Goal: Task Accomplishment & Management: Manage account settings

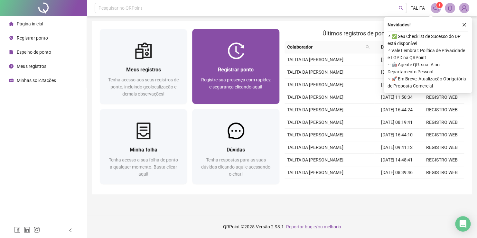
click at [253, 67] on span "Registrar ponto" at bounding box center [236, 70] width 36 height 6
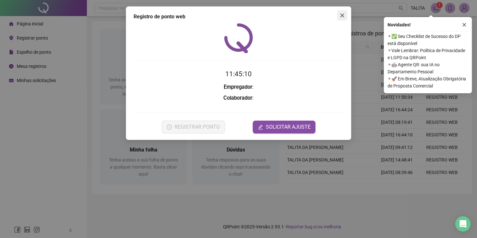
click at [343, 15] on icon "close" at bounding box center [342, 15] width 5 height 5
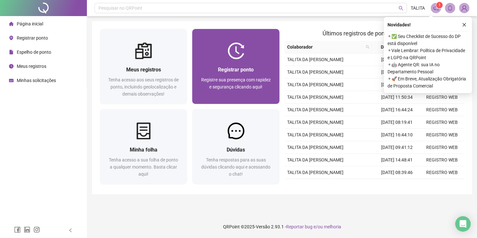
click at [244, 64] on div "Registrar ponto Registre sua presença com rapidez e segurança clicando aqui!" at bounding box center [235, 81] width 87 height 45
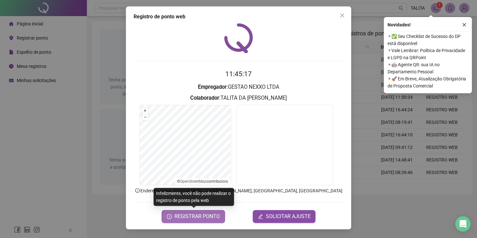
click at [188, 215] on span "REGISTRAR PONTO" at bounding box center [197, 217] width 45 height 8
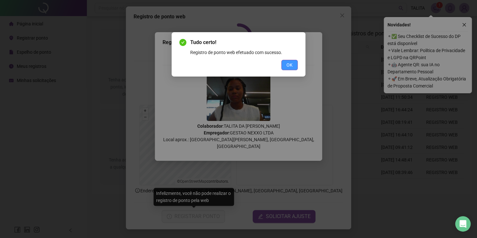
click at [287, 62] on span "OK" at bounding box center [290, 65] width 6 height 7
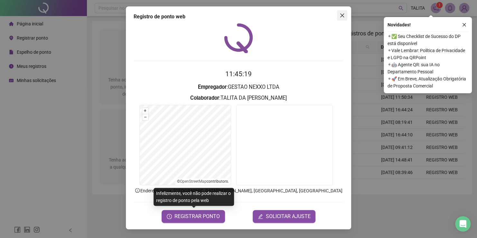
drag, startPoint x: 344, startPoint y: 15, endPoint x: 405, endPoint y: 26, distance: 61.9
click at [344, 15] on icon "close" at bounding box center [342, 15] width 5 height 5
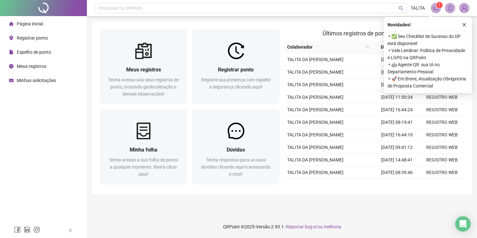
drag, startPoint x: 467, startPoint y: 24, endPoint x: 288, endPoint y: 126, distance: 205.5
click at [466, 24] on button "button" at bounding box center [465, 25] width 8 height 8
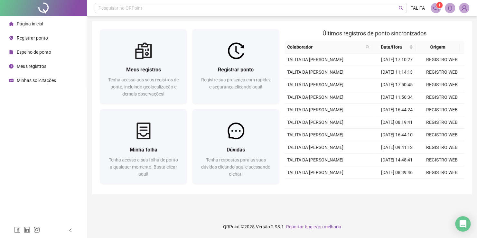
click at [34, 41] on div "Registrar ponto" at bounding box center [28, 38] width 39 height 13
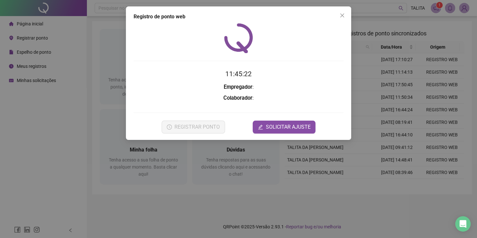
click at [39, 52] on div "Registro de ponto web 11:45:22 Empregador : Colaborador : REGISTRAR PONTO SOLIC…" at bounding box center [238, 119] width 477 height 238
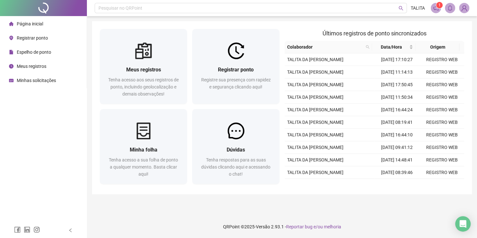
click at [21, 50] on span "Espelho de ponto" at bounding box center [34, 52] width 34 height 5
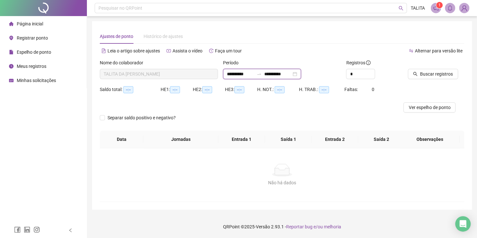
click at [286, 72] on input "**********" at bounding box center [277, 74] width 27 height 7
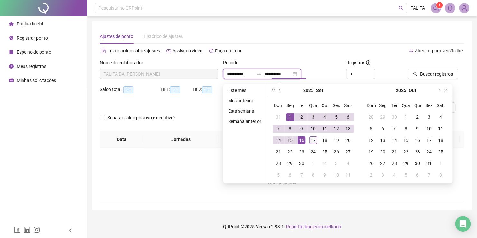
type input "**********"
drag, startPoint x: 312, startPoint y: 140, endPoint x: 344, endPoint y: 99, distance: 52.3
click at [312, 140] on div "17" at bounding box center [314, 141] width 8 height 8
type input "**********"
click at [414, 73] on icon "search" at bounding box center [415, 74] width 4 height 4
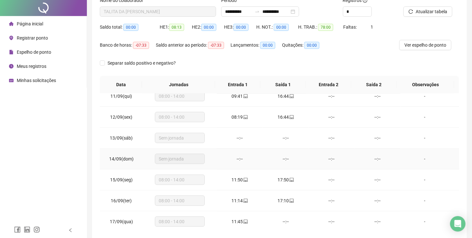
scroll to position [91, 0]
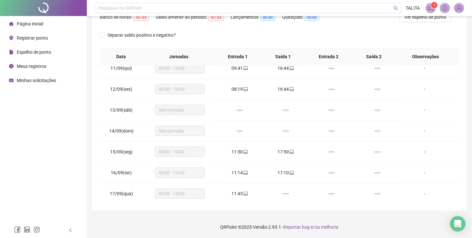
click at [435, 8] on span "1" at bounding box center [435, 5] width 2 height 6
click at [433, 8] on sup "1" at bounding box center [434, 5] width 6 height 6
click at [431, 6] on icon "notification" at bounding box center [431, 8] width 6 height 6
